Goal: Task Accomplishment & Management: Use online tool/utility

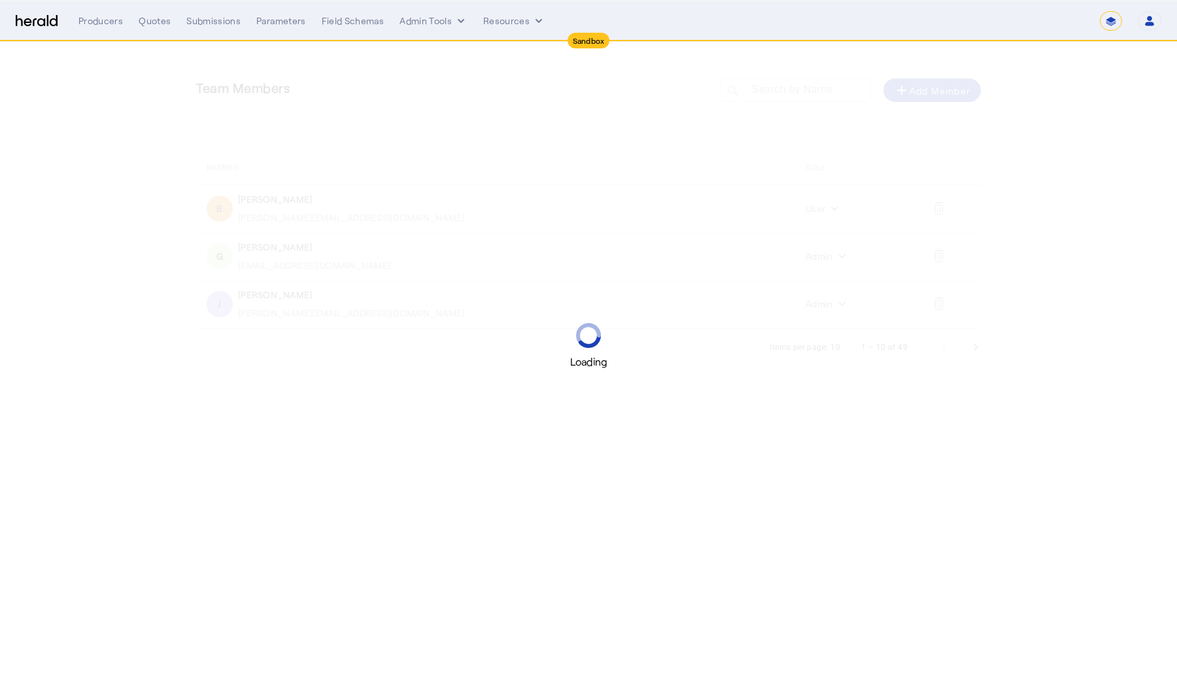
select select "*******"
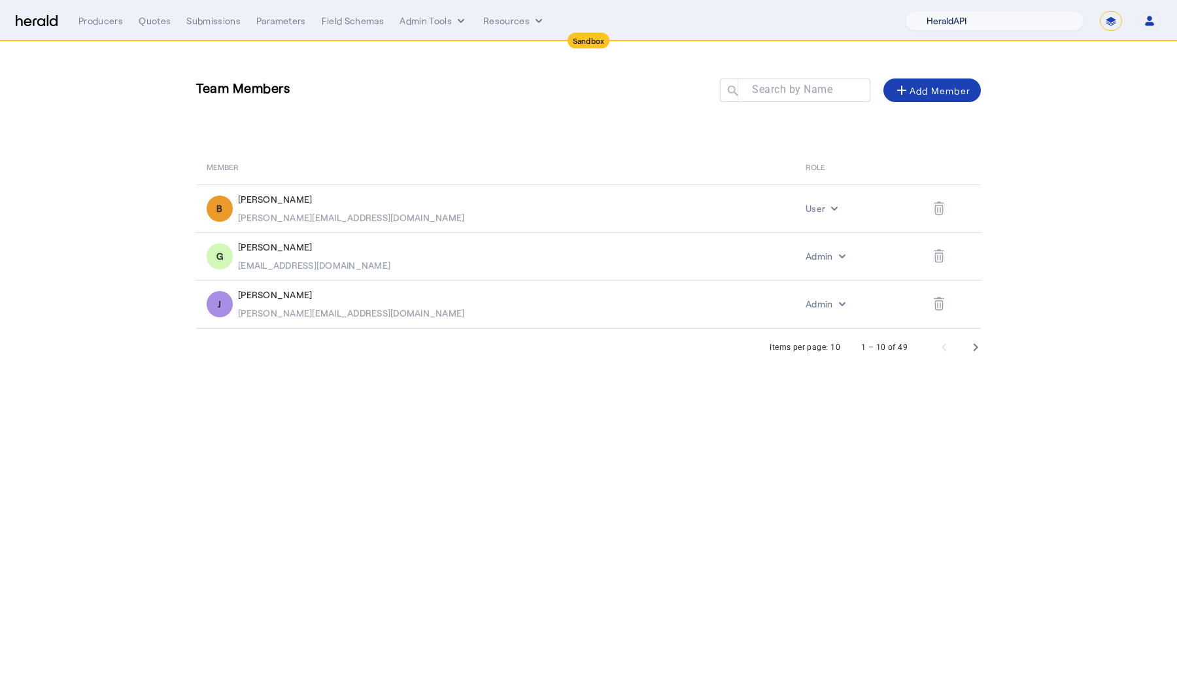
click at [997, 24] on select "1Fort Acrisure Acturis Affinity Advisors Affinity Risk Agentero AmWins Anzen Ao…" at bounding box center [994, 21] width 179 height 20
select select "pfm_h3db_crc"
click at [935, 11] on select "1Fort Acrisure Acturis Affinity Advisors Affinity Risk Agentero AmWins Anzen Ao…" at bounding box center [994, 21] width 179 height 20
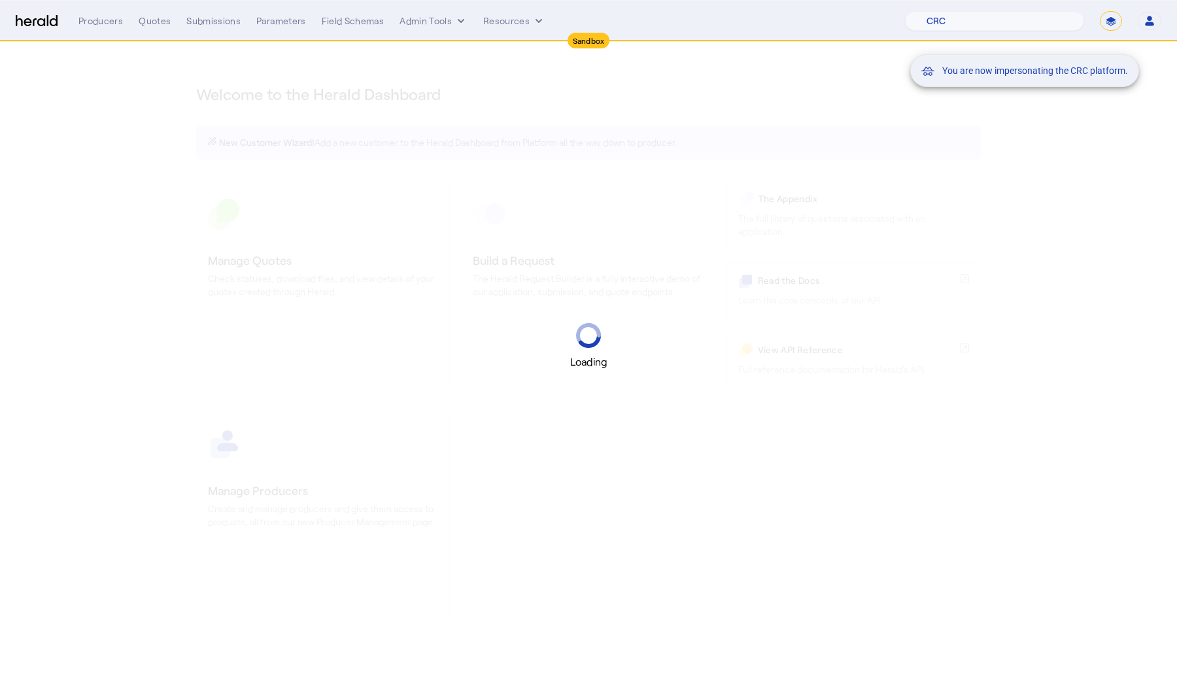
click at [156, 20] on div "You are now impersonating the CRC platform." at bounding box center [588, 346] width 1177 height 692
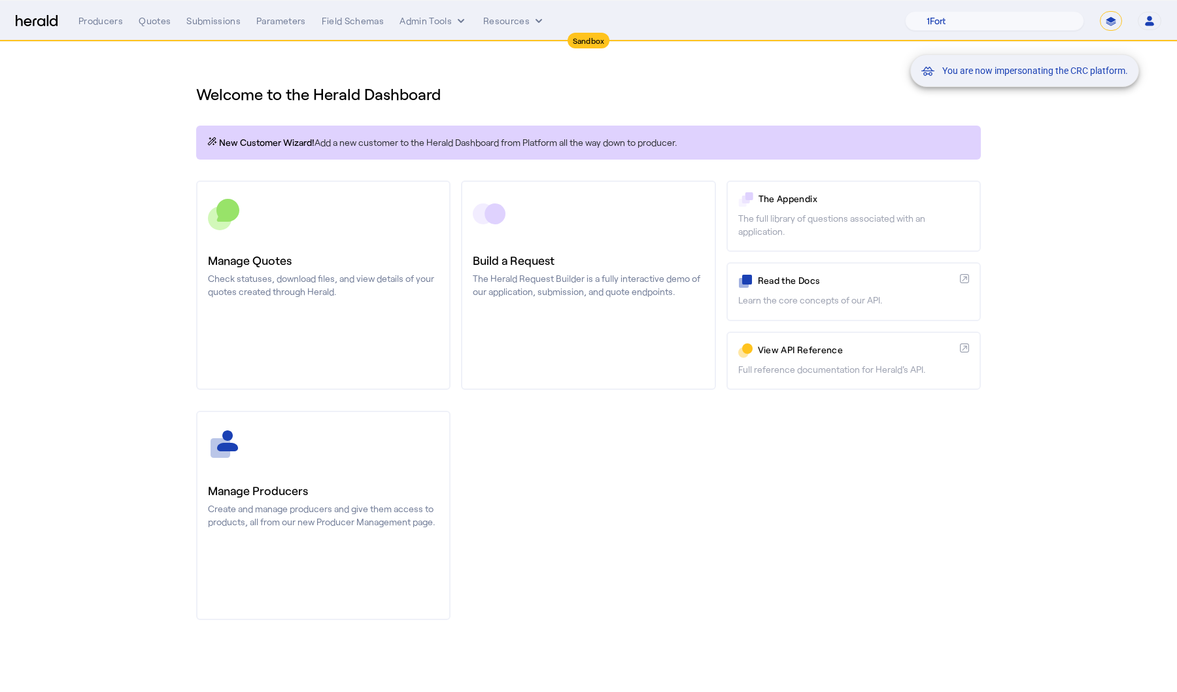
click at [156, 26] on div "You are now impersonating the CRC platform." at bounding box center [588, 346] width 1177 height 692
click at [150, 20] on div "You are now impersonating the CRC platform." at bounding box center [588, 346] width 1177 height 692
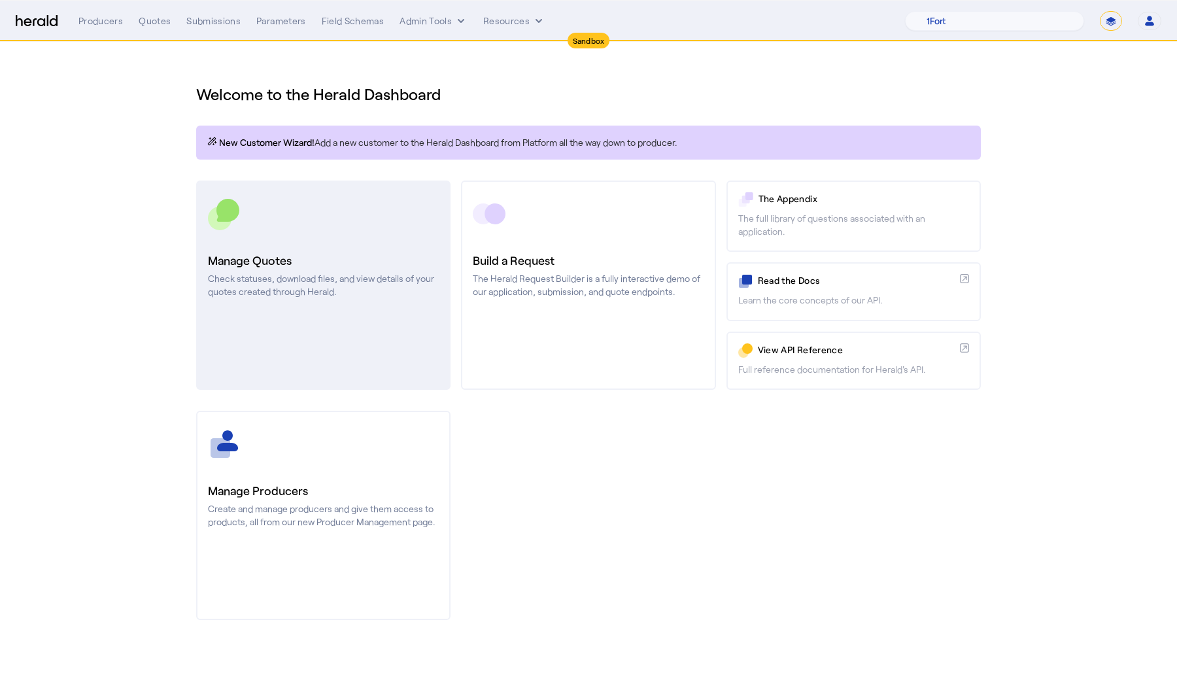
click at [249, 222] on div at bounding box center [323, 214] width 231 height 33
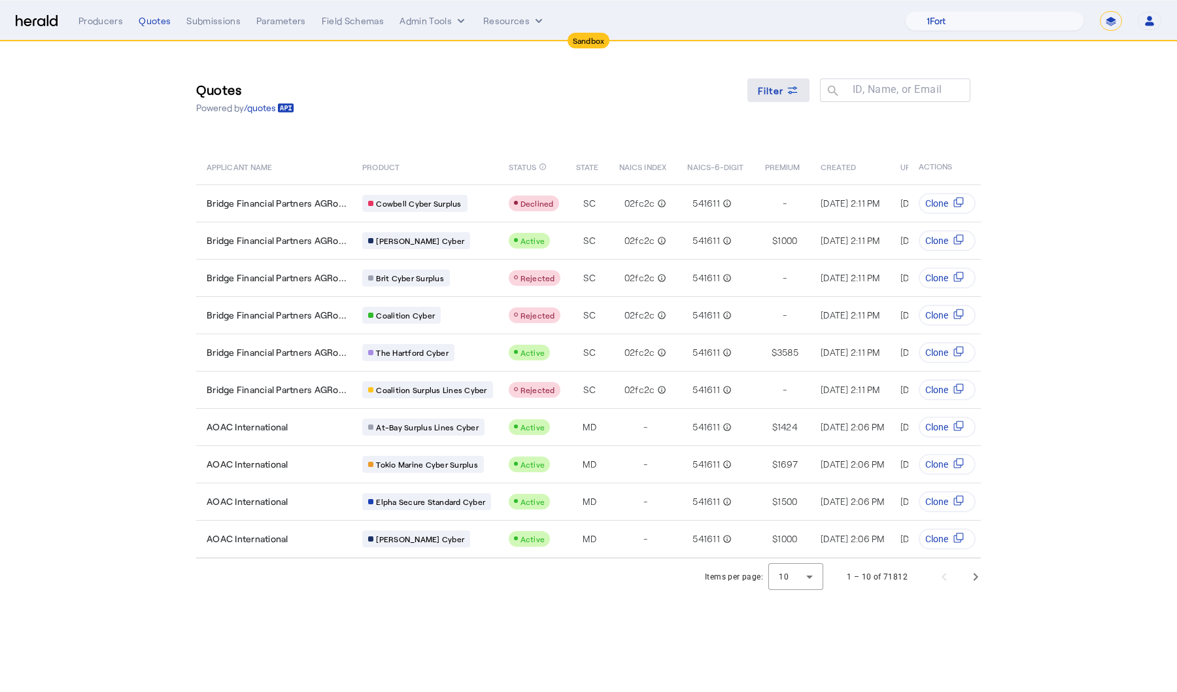
click at [795, 92] on icon at bounding box center [792, 90] width 13 height 13
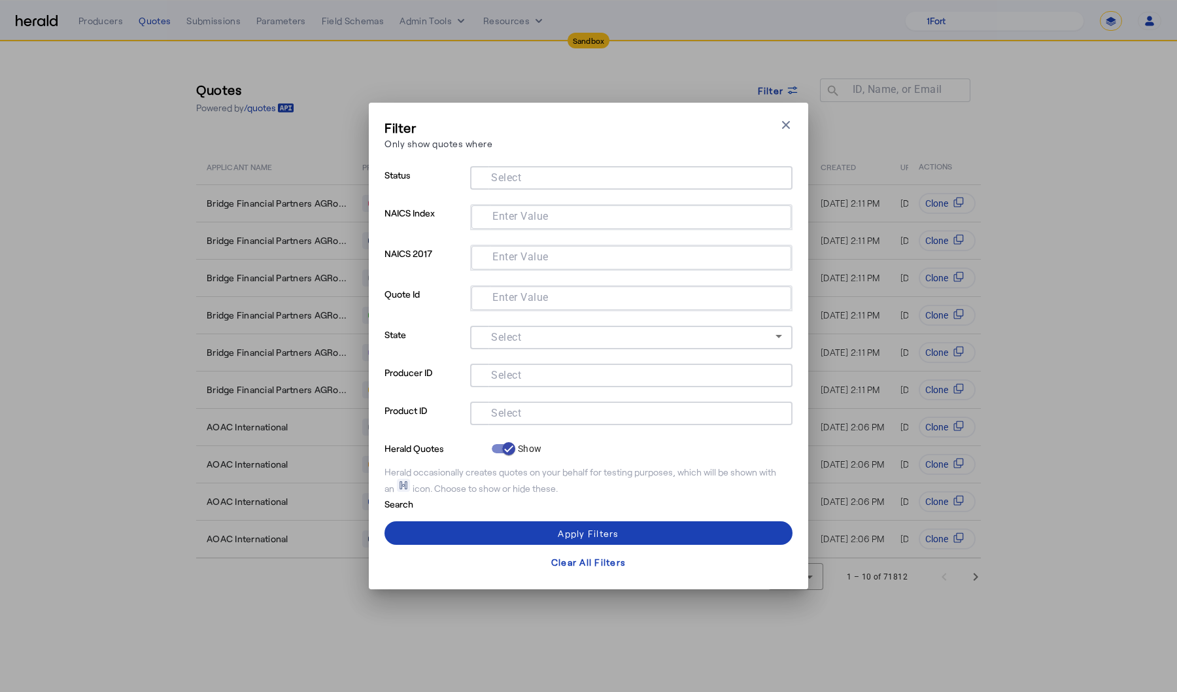
click at [550, 421] on div at bounding box center [632, 414] width 302 height 24
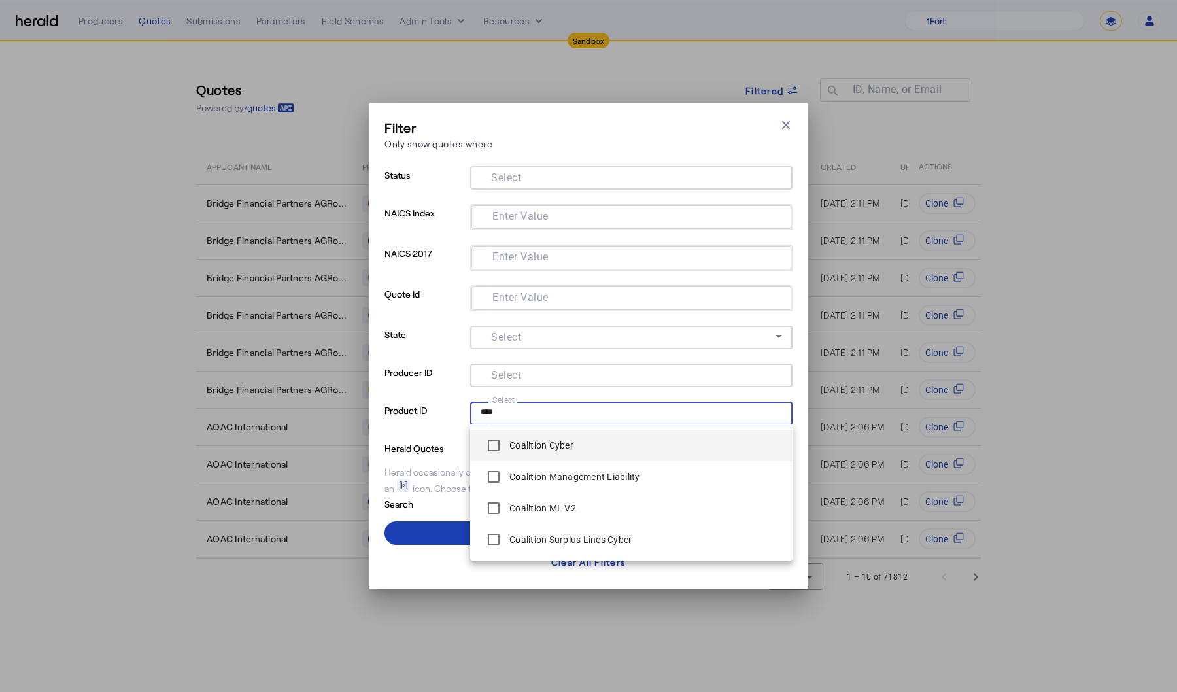
type input "****"
click at [518, 441] on label "Coalition Cyber" at bounding box center [540, 445] width 67 height 13
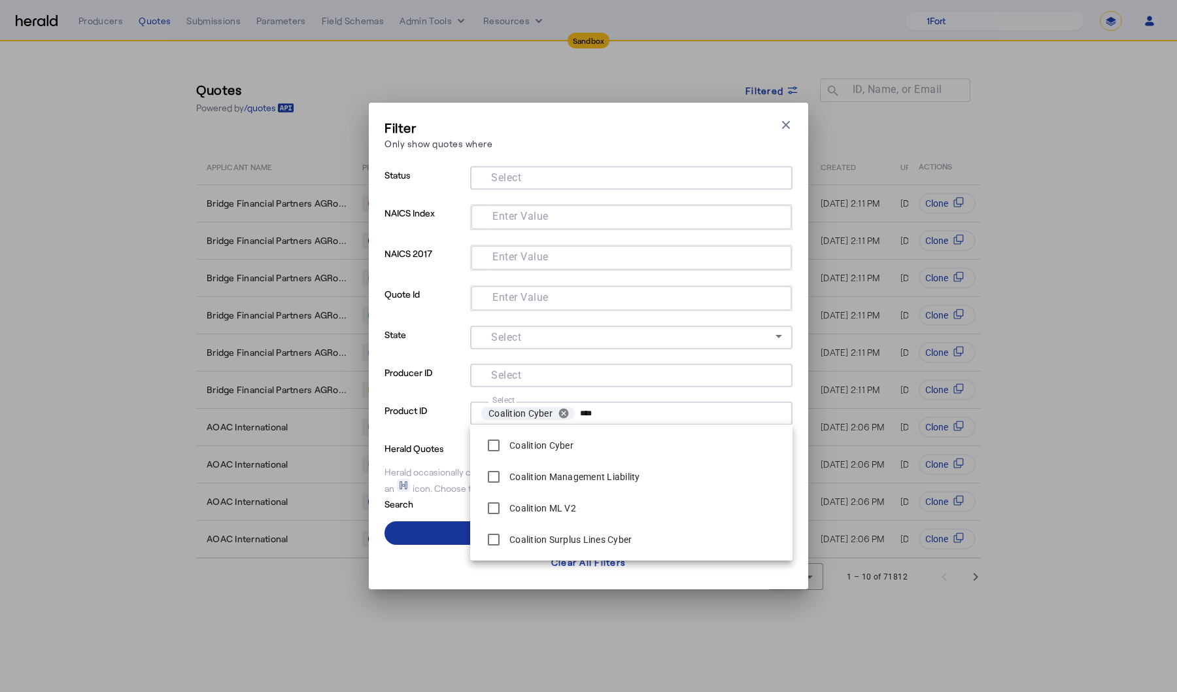
click at [414, 527] on span at bounding box center [589, 532] width 408 height 31
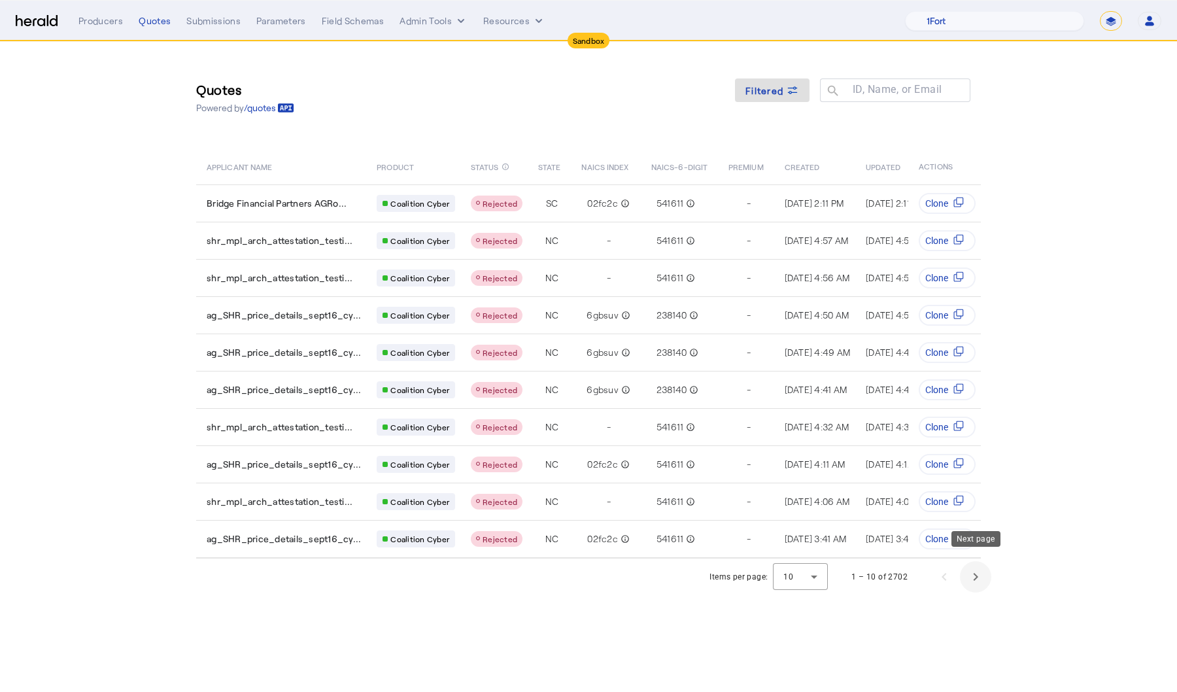
click at [985, 564] on span "Next page" at bounding box center [975, 576] width 31 height 31
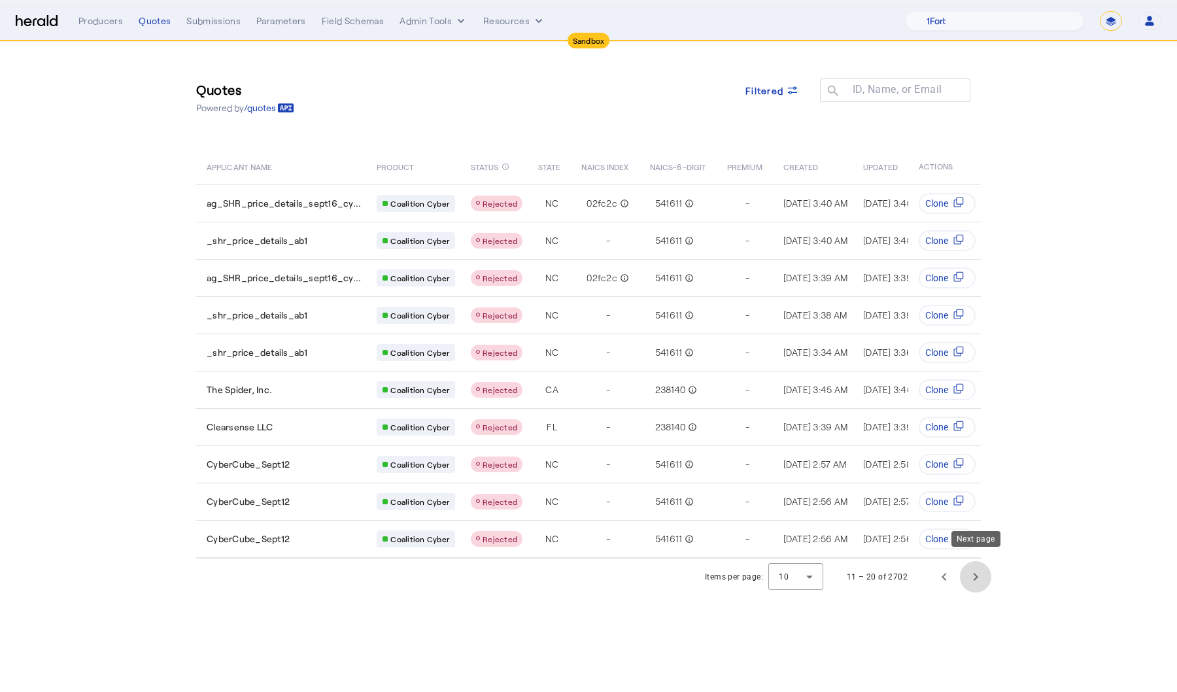
click at [985, 564] on span "Next page" at bounding box center [975, 576] width 31 height 31
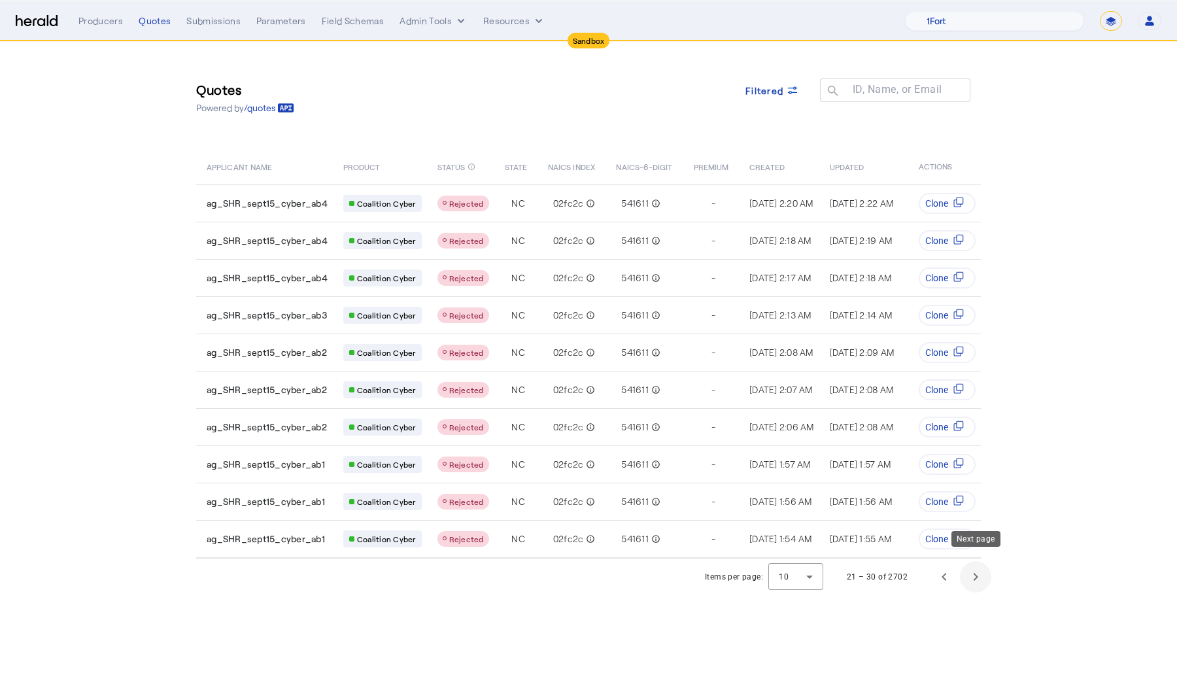
click at [985, 564] on span "Next page" at bounding box center [975, 576] width 31 height 31
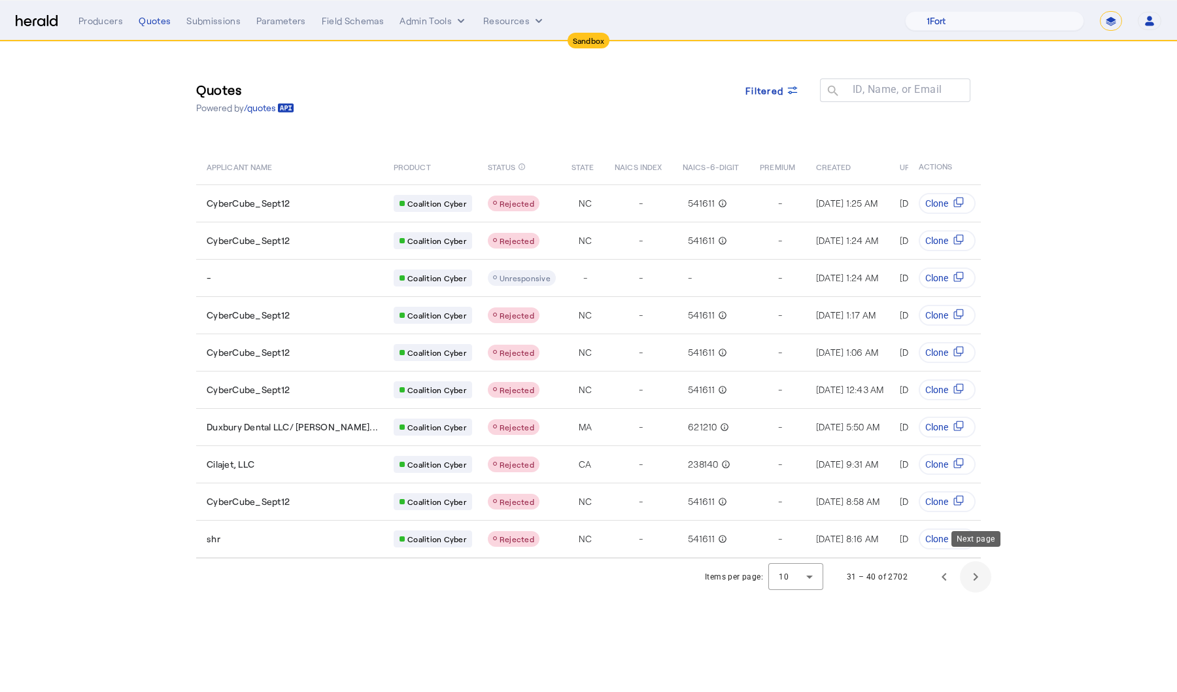
click at [985, 565] on span "Next page" at bounding box center [975, 576] width 31 height 31
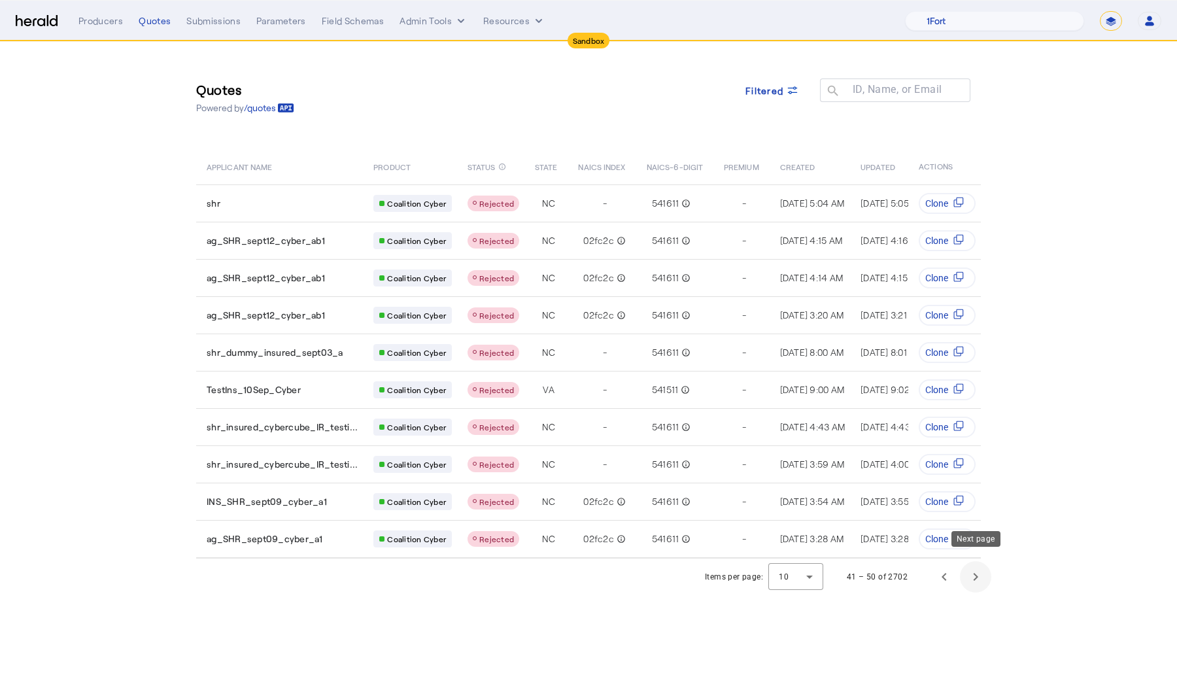
click at [985, 565] on span "Next page" at bounding box center [975, 576] width 31 height 31
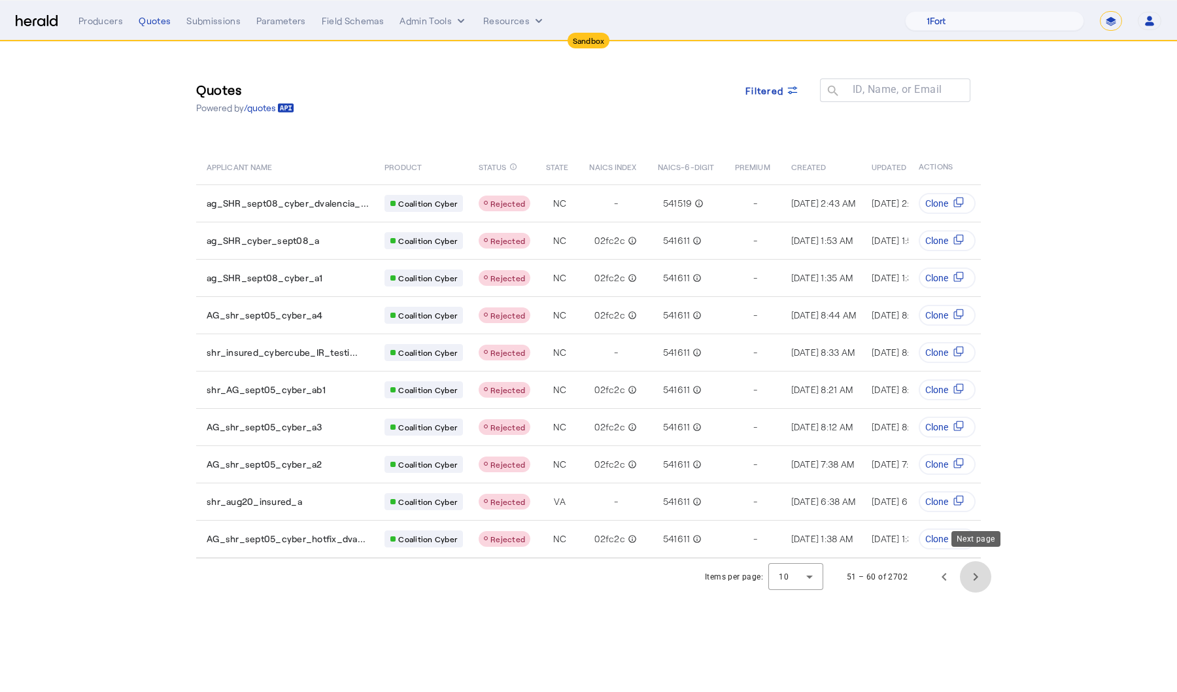
click at [985, 567] on span "Next page" at bounding box center [975, 576] width 31 height 31
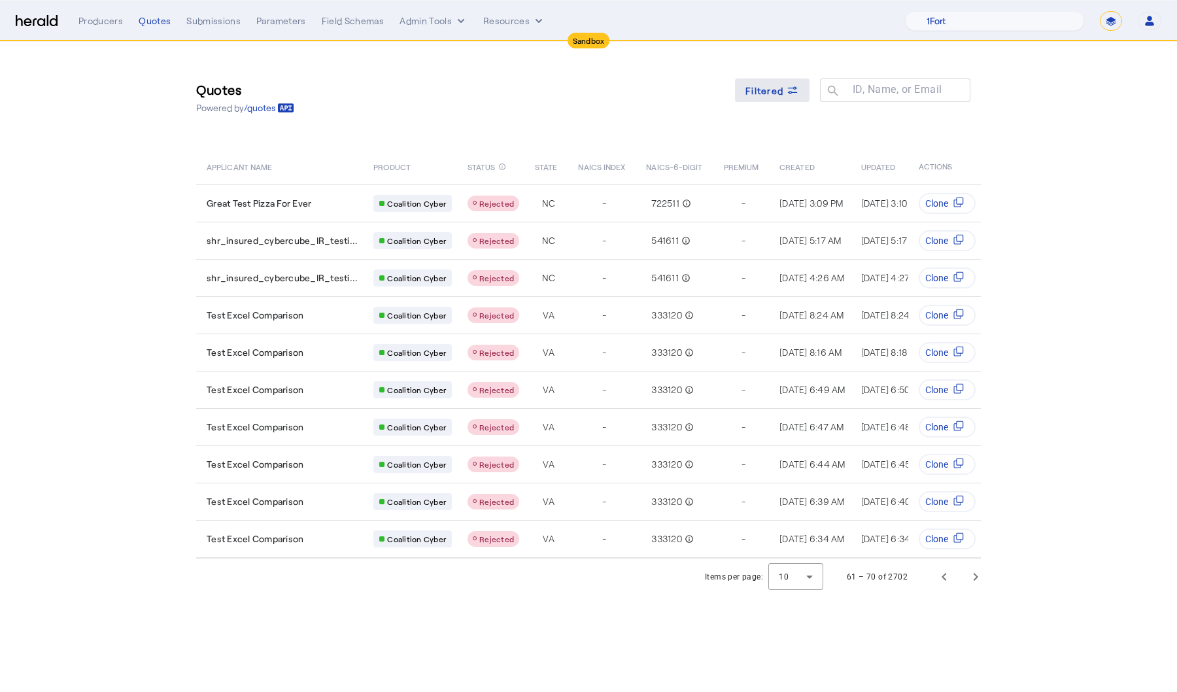
click at [796, 97] on span at bounding box center [772, 90] width 75 height 31
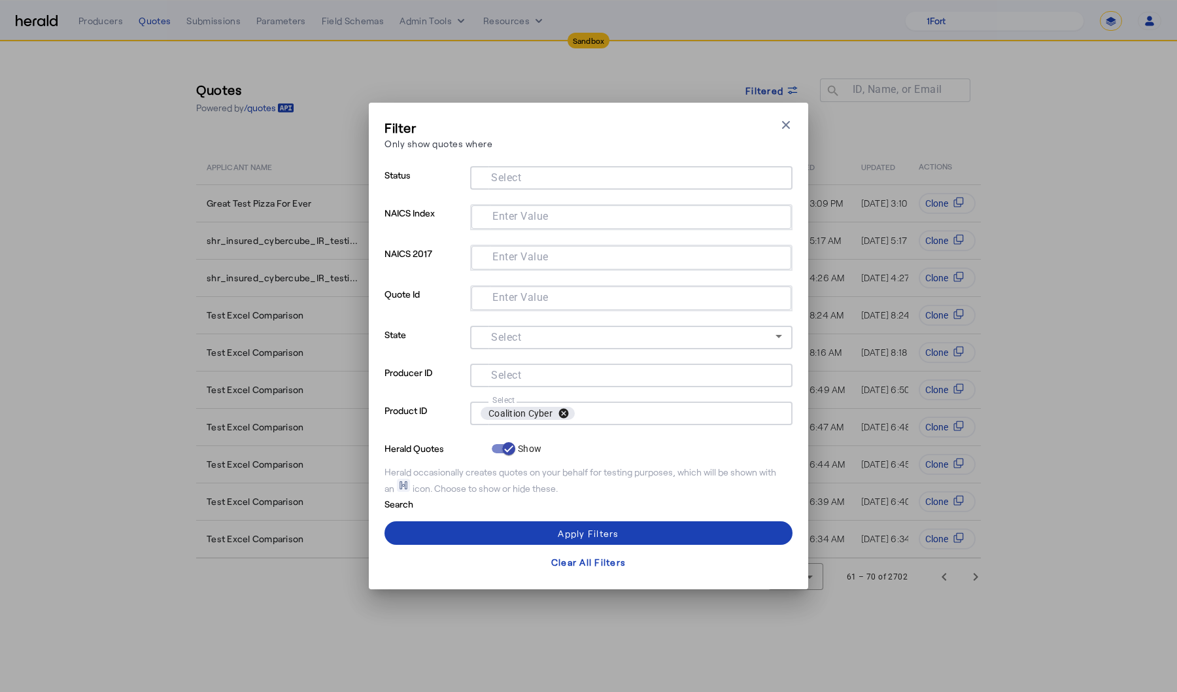
click at [567, 414] on button "cancel" at bounding box center [564, 414] width 22 height 12
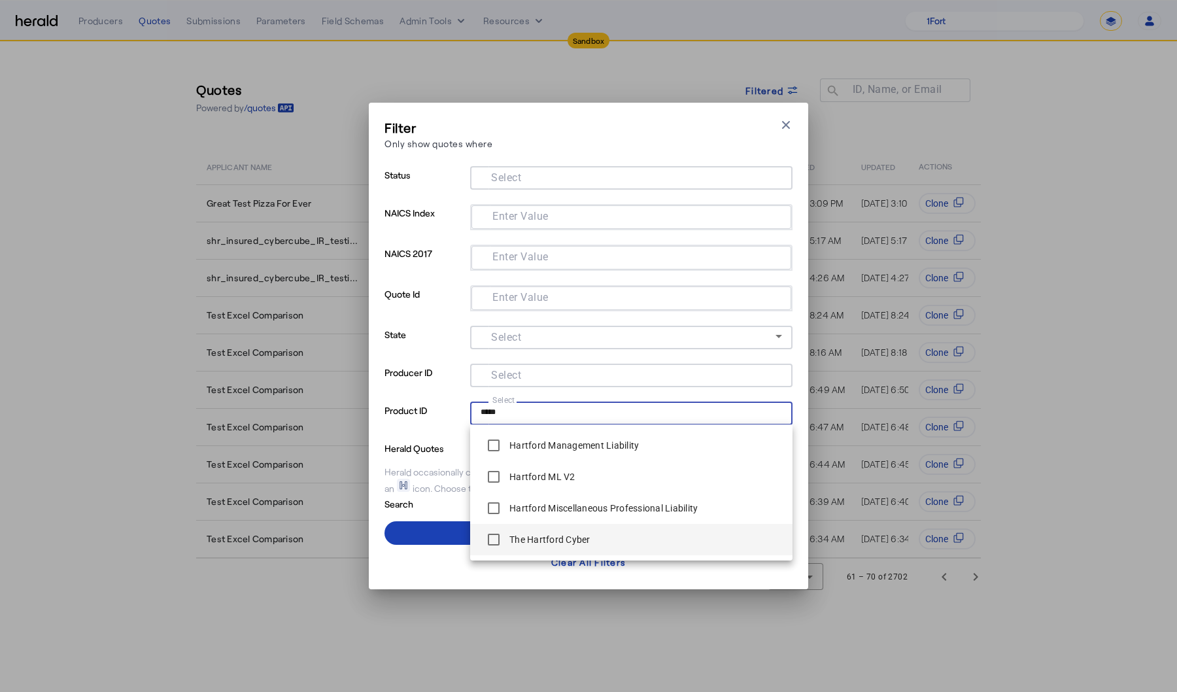
type input "*****"
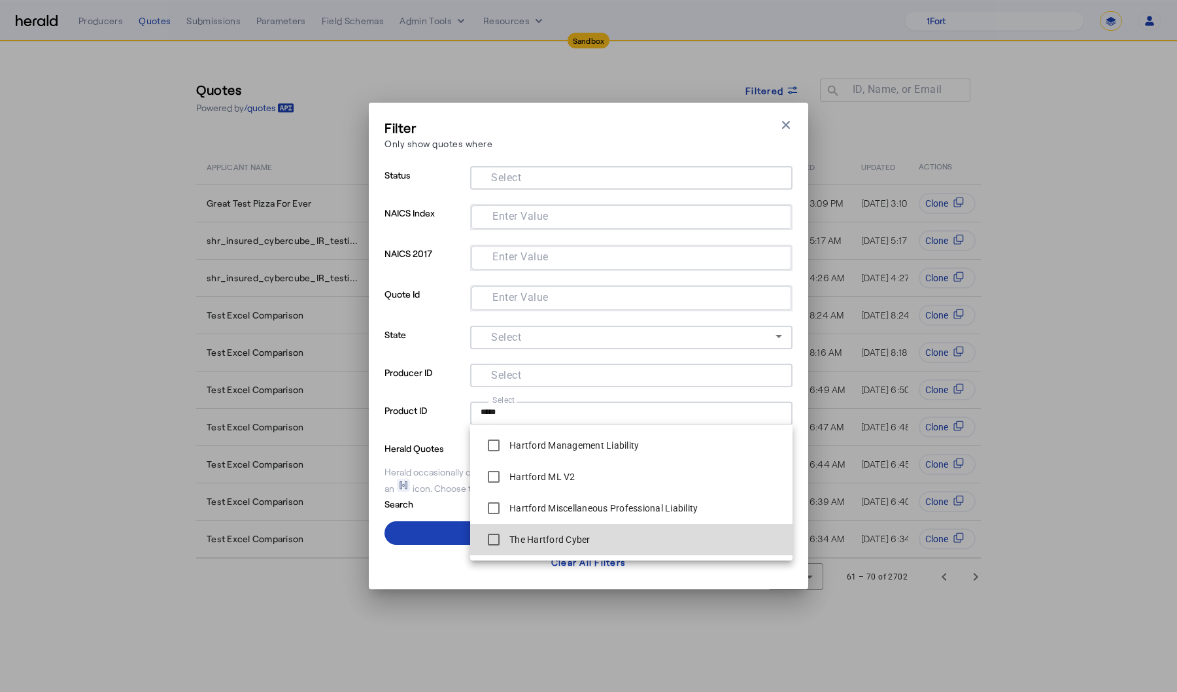
click at [586, 544] on label "The Hartford Cyber" at bounding box center [549, 539] width 84 height 13
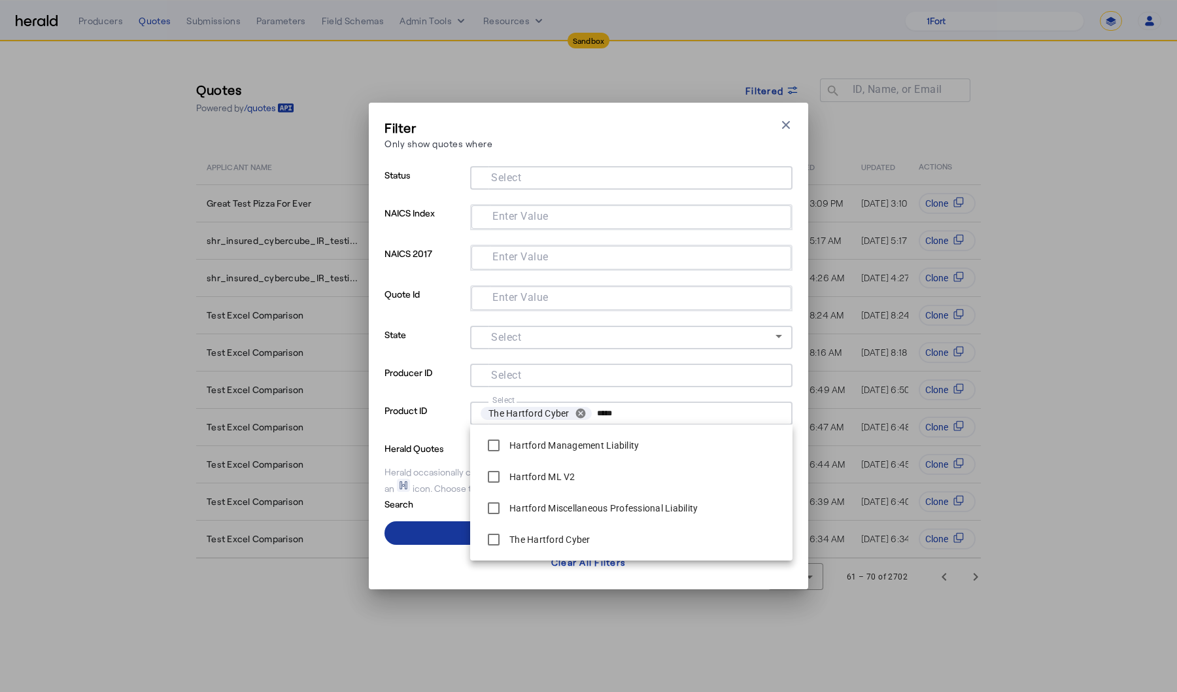
click at [408, 534] on span at bounding box center [589, 532] width 408 height 31
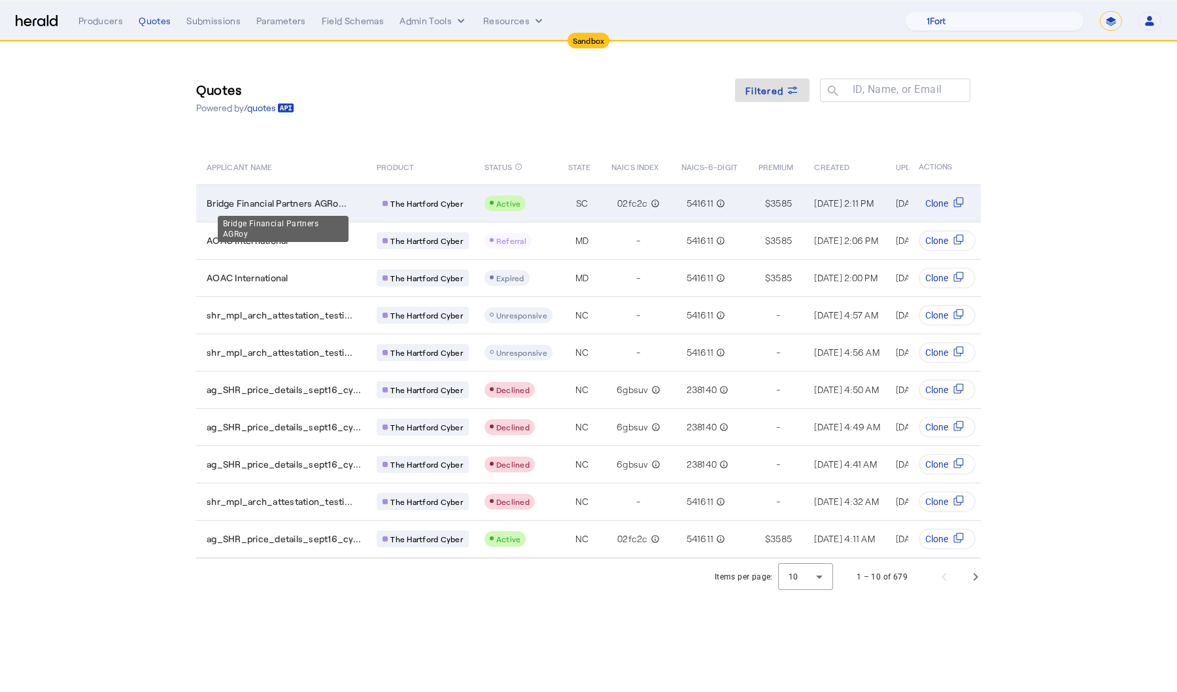
click at [270, 198] on span "Bridge Financial Partners AGRo..." at bounding box center [277, 203] width 140 height 13
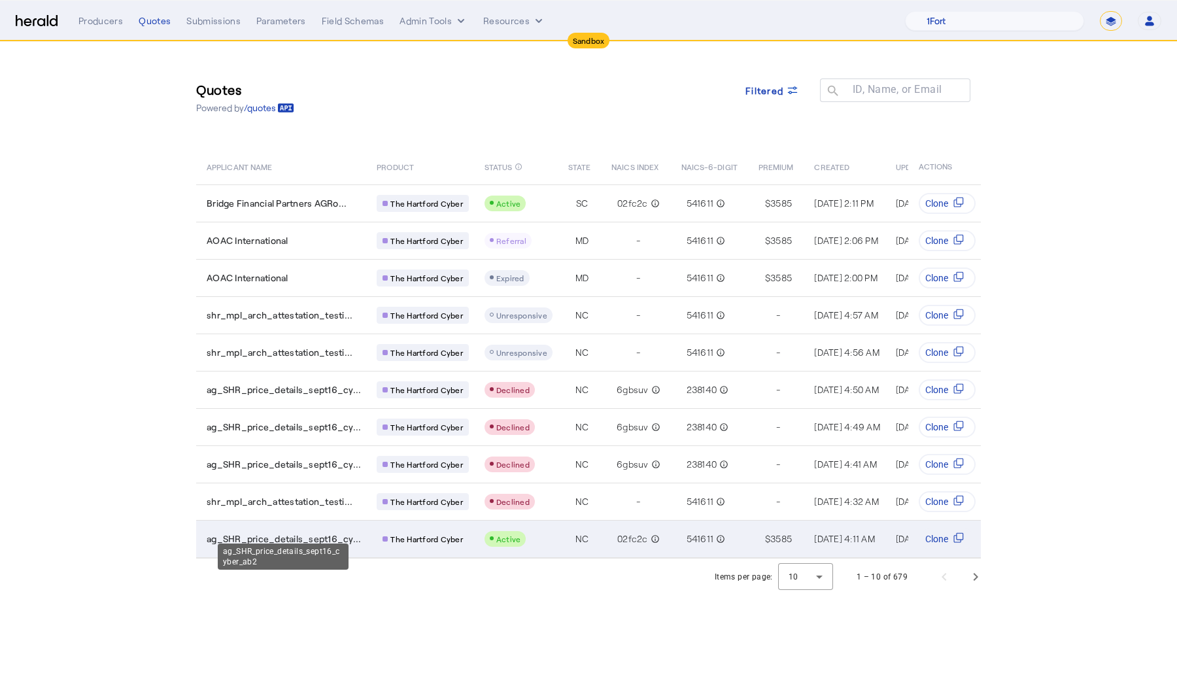
click at [283, 532] on span "ag_SHR_price_details_sept16_cy..." at bounding box center [284, 538] width 154 height 13
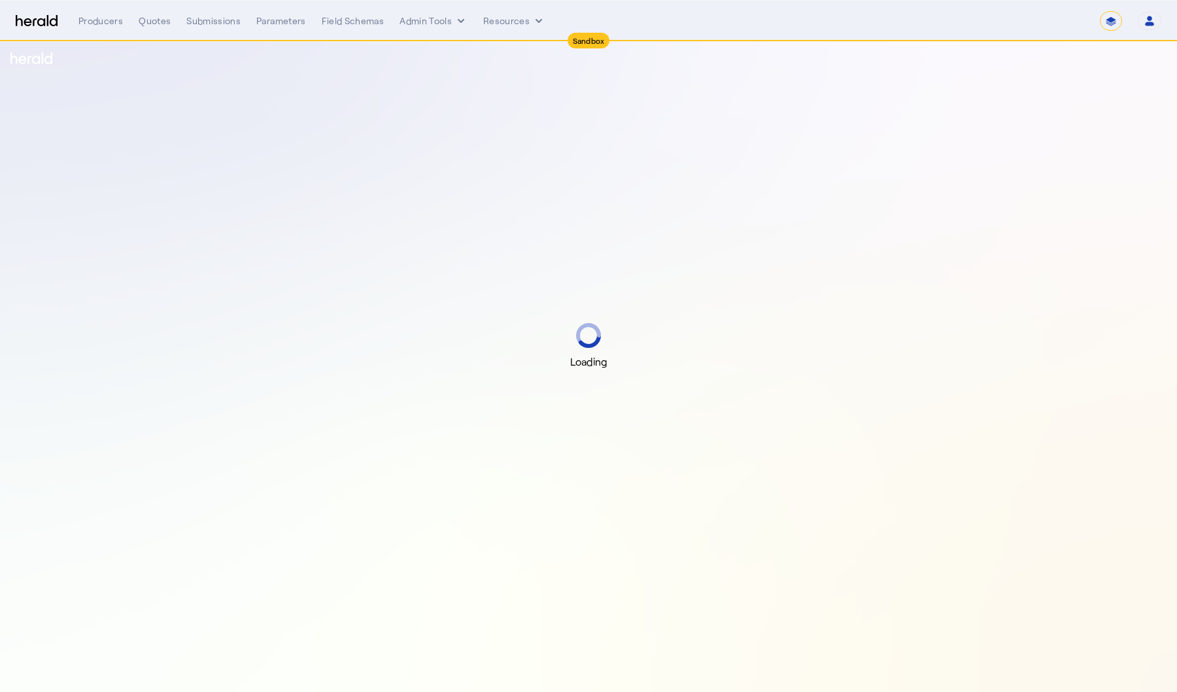
select select "*******"
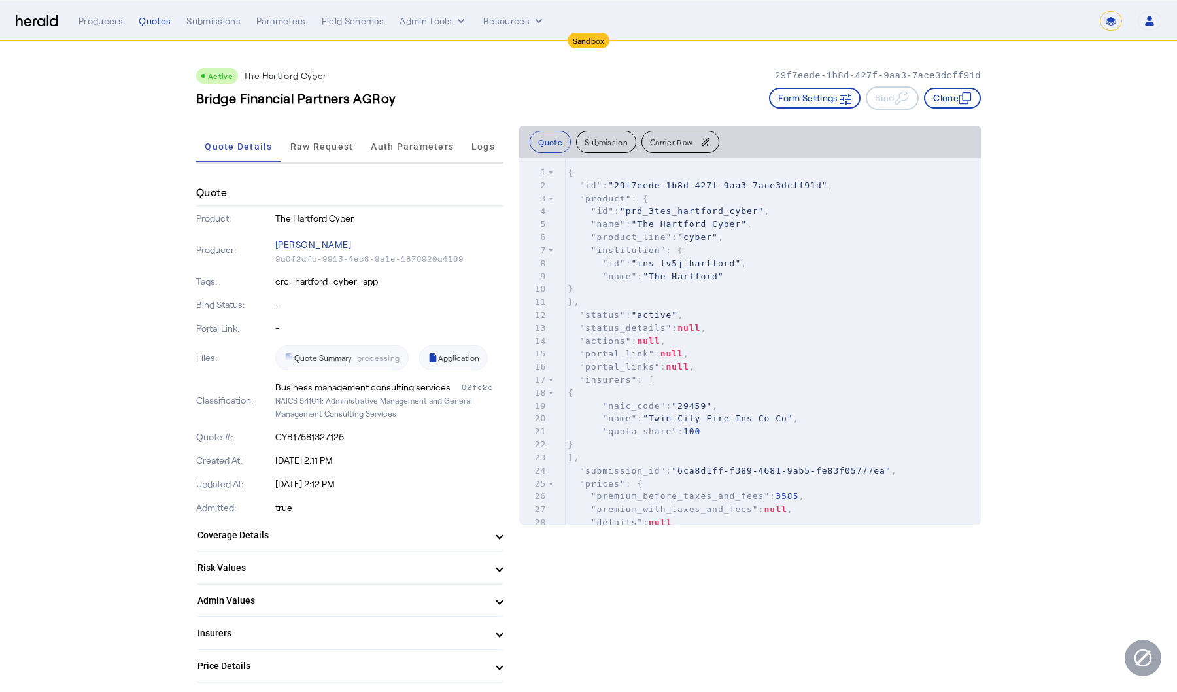
click at [327, 358] on div "Quote Summary processing Application" at bounding box center [389, 357] width 229 height 25
click at [298, 142] on span "Raw Request" at bounding box center [321, 146] width 63 height 9
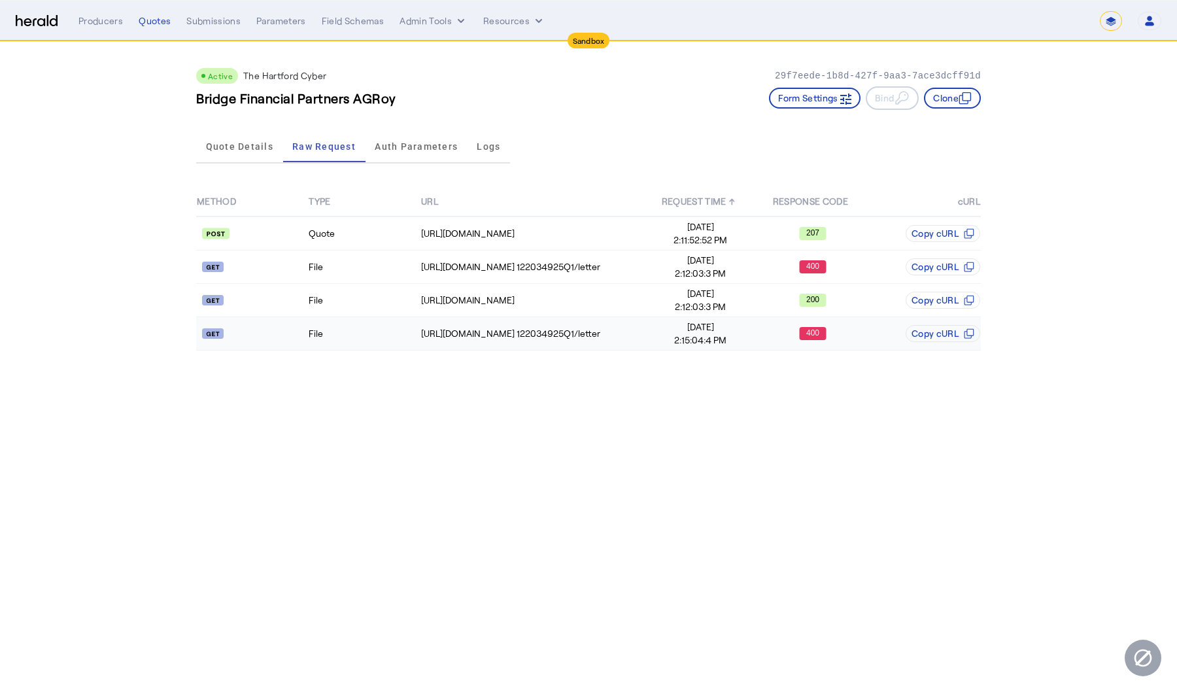
click at [351, 319] on td "File" at bounding box center [364, 333] width 112 height 33
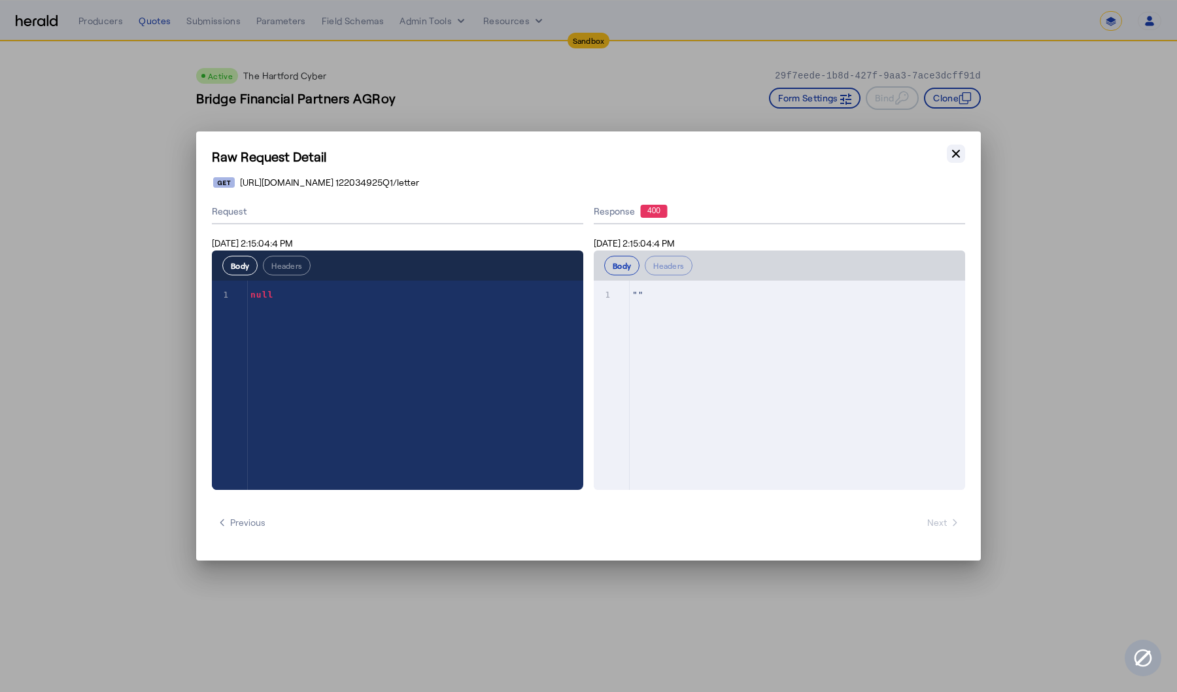
click at [955, 156] on icon "button" at bounding box center [956, 153] width 13 height 13
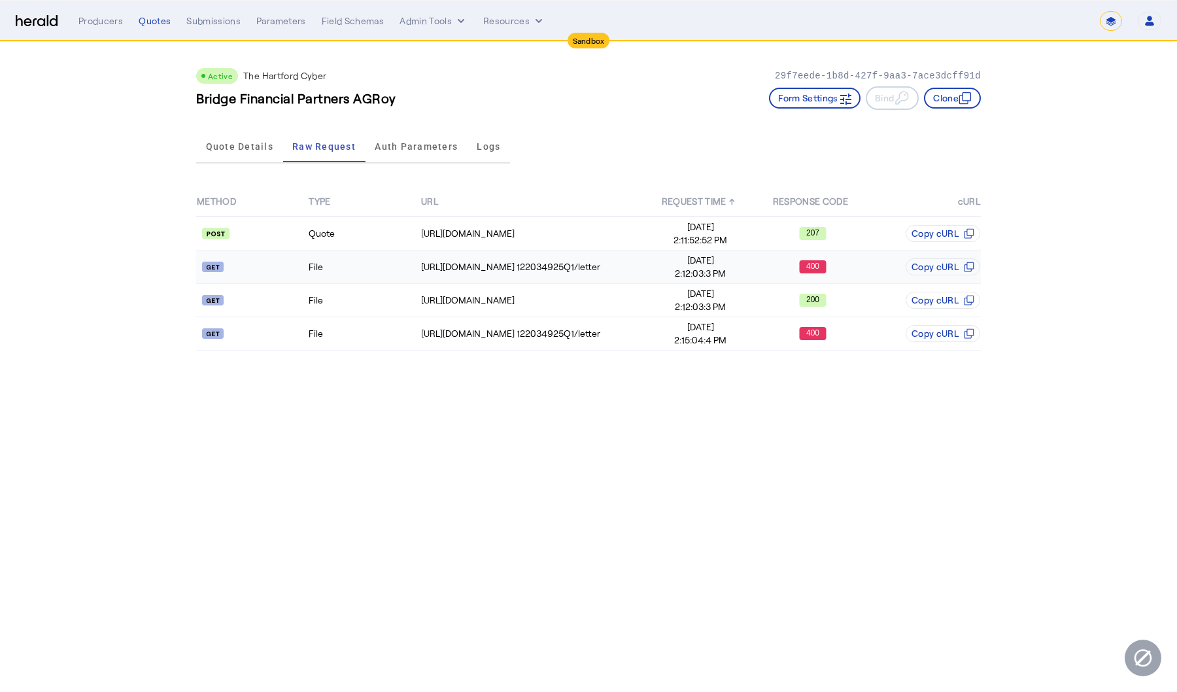
click at [351, 271] on td "File" at bounding box center [364, 267] width 112 height 33
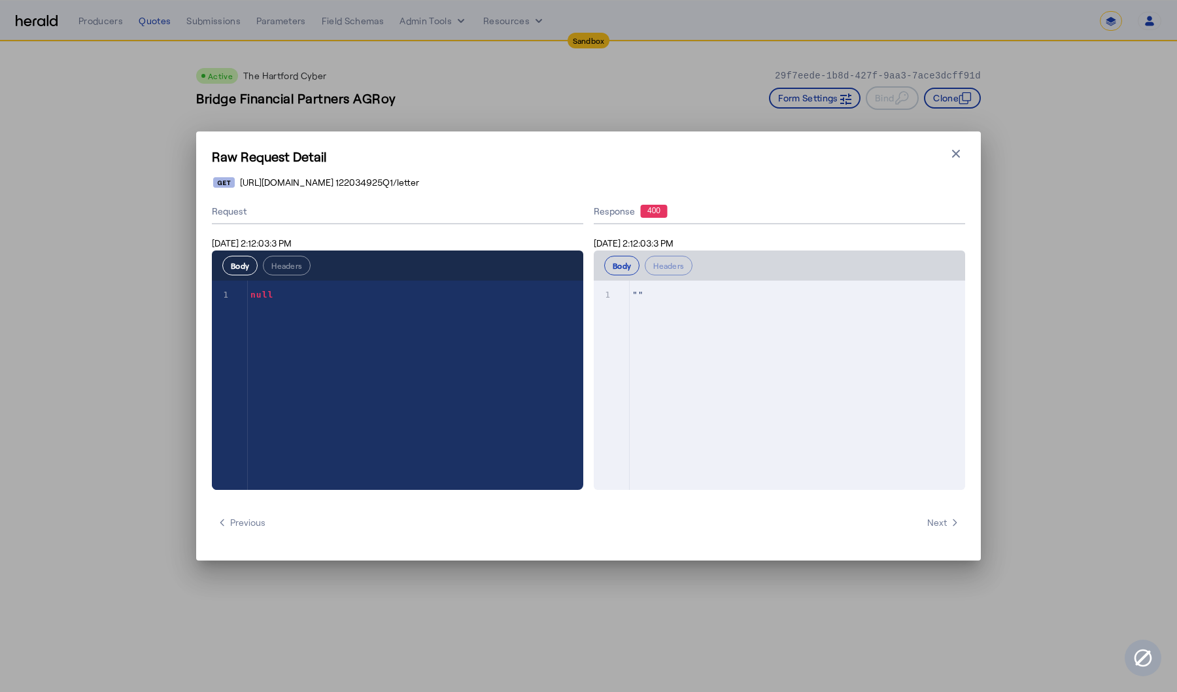
click at [406, 88] on div "Raw Request Detail Close modal https://qa-apis.thehartford.com/global-specialty…" at bounding box center [588, 346] width 1177 height 692
click at [963, 148] on button "Close modal" at bounding box center [956, 154] width 18 height 18
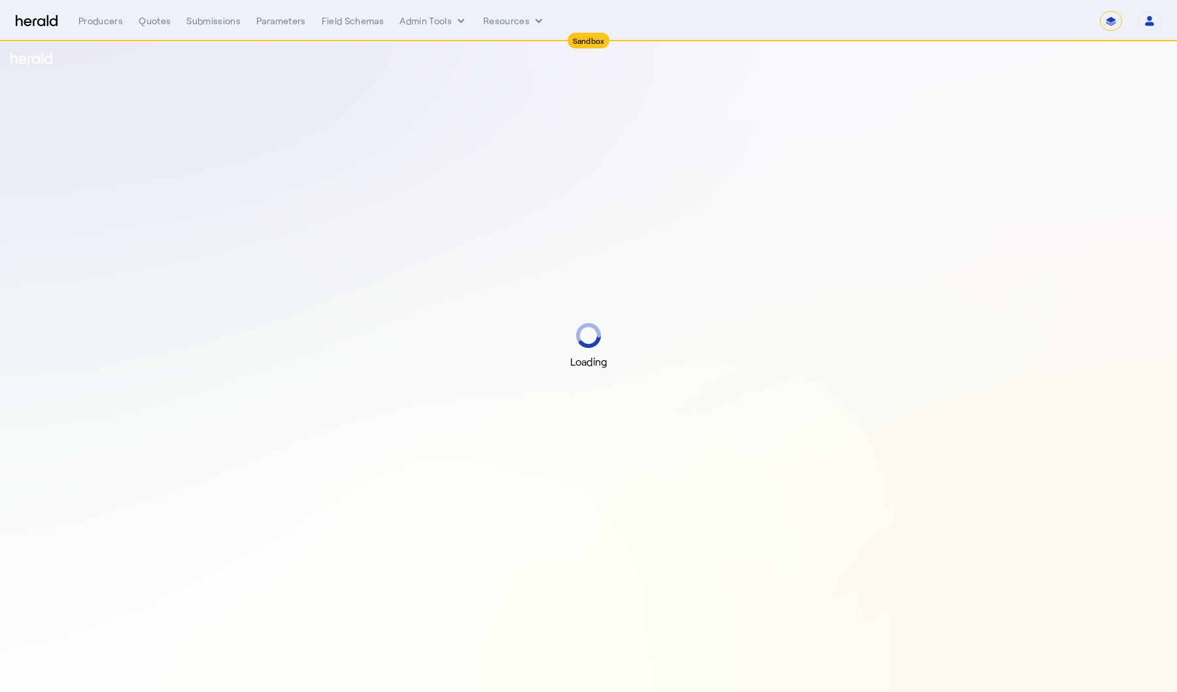
select select "*******"
